Goal: Navigation & Orientation: Find specific page/section

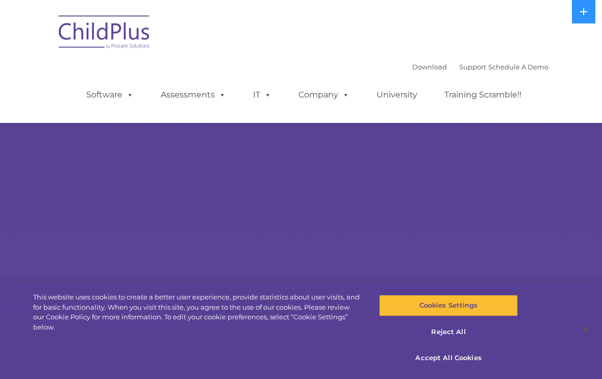
select select "MEDIUM"
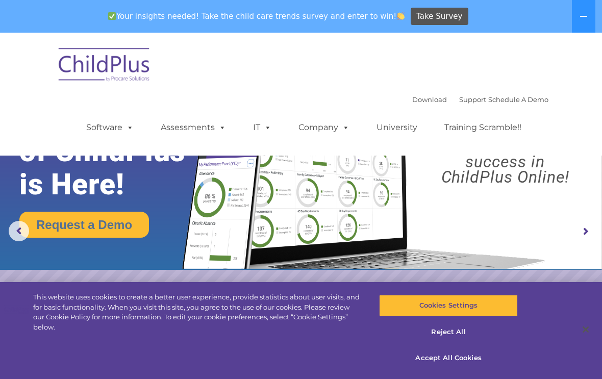
click at [585, 16] on icon at bounding box center [583, 16] width 7 height 1
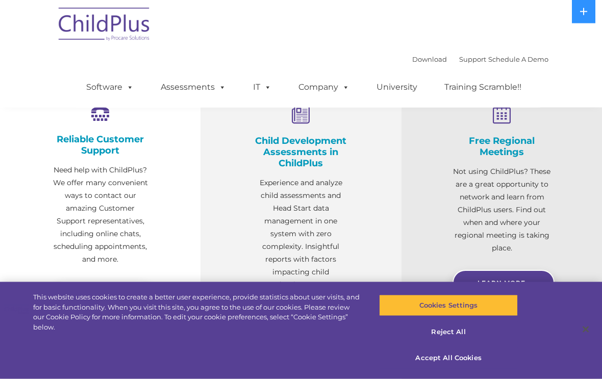
scroll to position [355, 0]
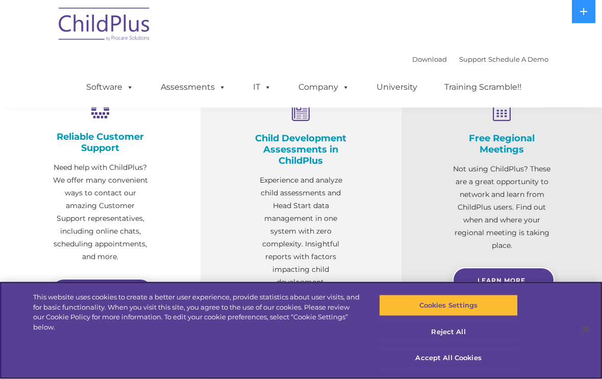
click at [463, 369] on button "Accept All Cookies" at bounding box center [448, 357] width 138 height 21
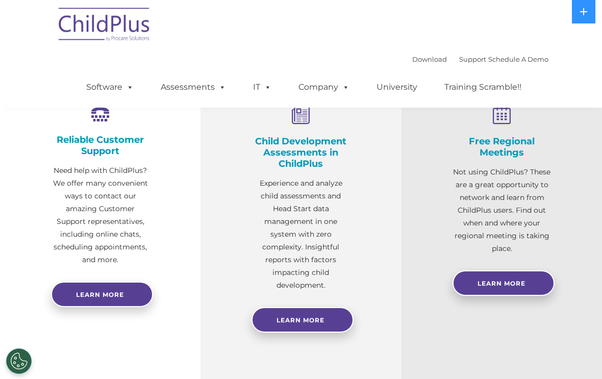
scroll to position [0, 0]
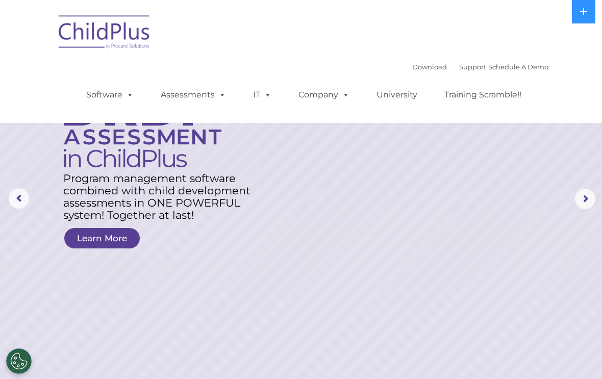
click at [117, 102] on link "Software" at bounding box center [110, 95] width 68 height 20
click at [474, 273] on rs-layer at bounding box center [301, 199] width 602 height 398
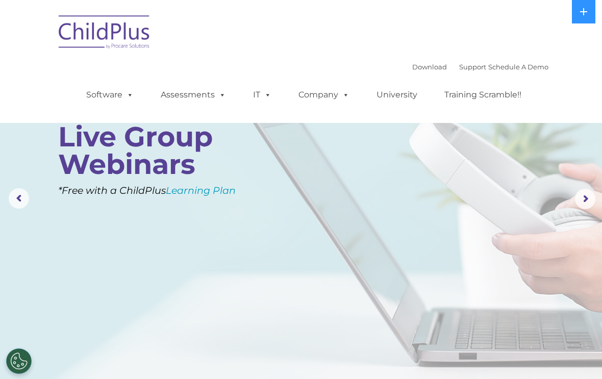
click at [215, 99] on span at bounding box center [220, 95] width 11 height 10
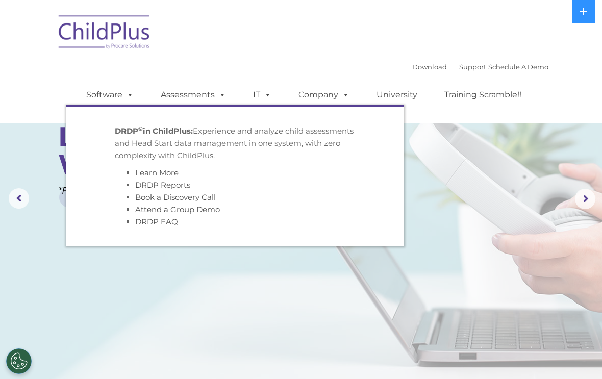
click at [494, 204] on rs-layer at bounding box center [301, 199] width 602 height 398
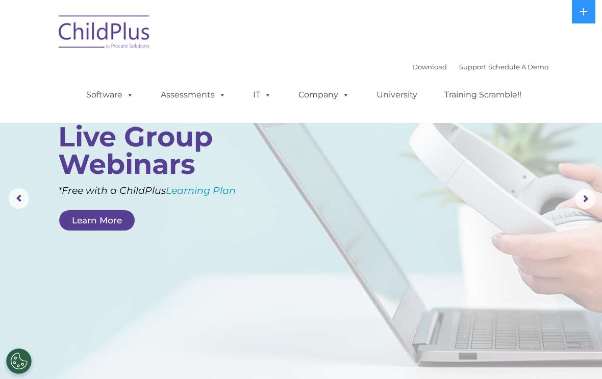
click at [491, 94] on link "Training Scramble!!" at bounding box center [482, 95] width 97 height 20
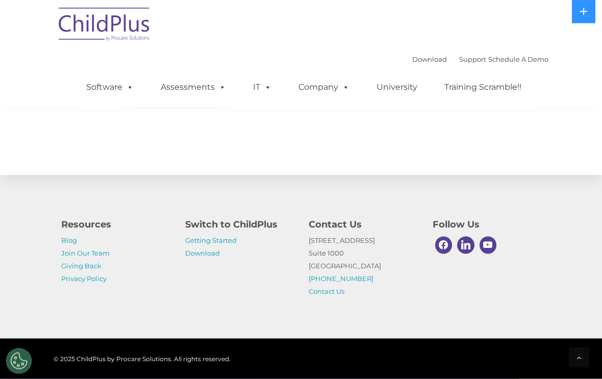
scroll to position [1004, 0]
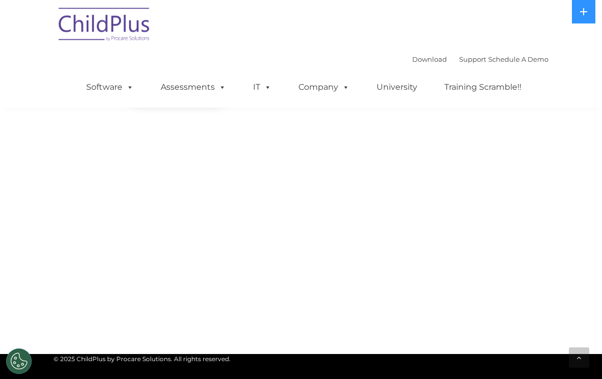
select select "MEDIUM"
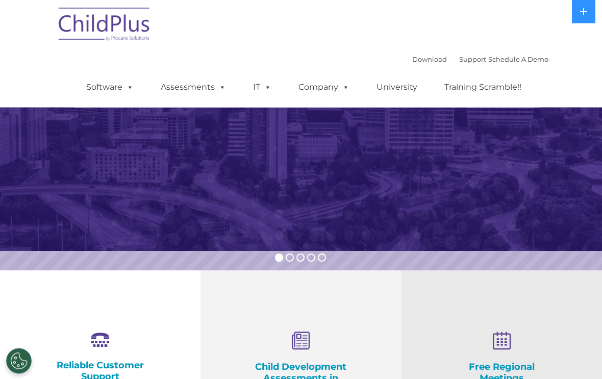
scroll to position [0, 0]
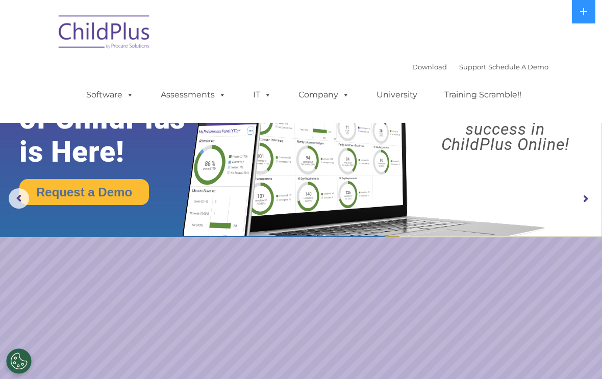
click at [598, 222] on img at bounding box center [301, 118] width 602 height 237
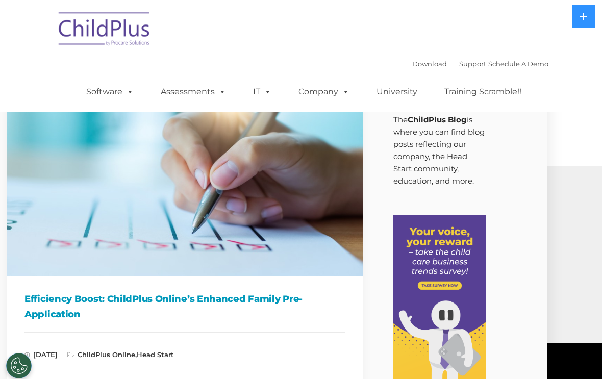
scroll to position [0, 57]
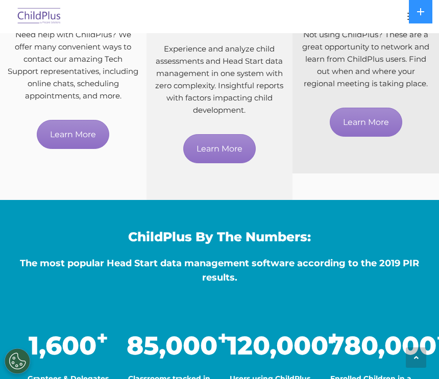
scroll to position [589, 0]
